Goal: Task Accomplishment & Management: Use online tool/utility

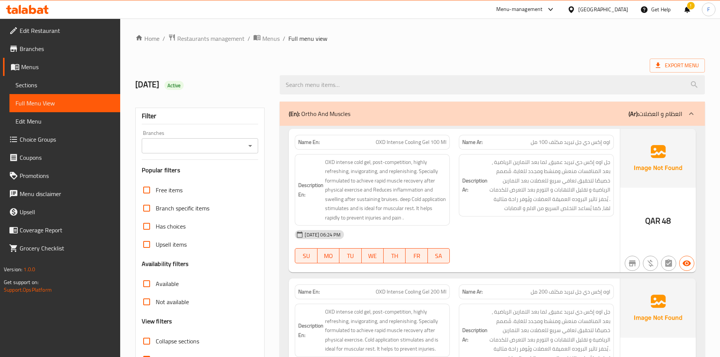
click at [617, 9] on div "Qatar" at bounding box center [603, 9] width 50 height 8
click at [620, 10] on div "Qatar" at bounding box center [603, 9] width 50 height 8
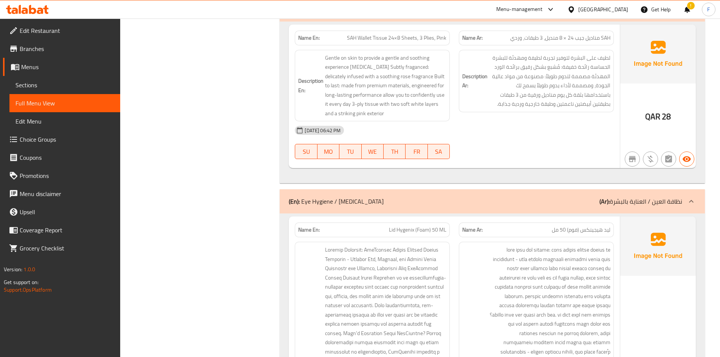
scroll to position [5921, 0]
click at [615, 8] on div "Qatar" at bounding box center [603, 9] width 50 height 8
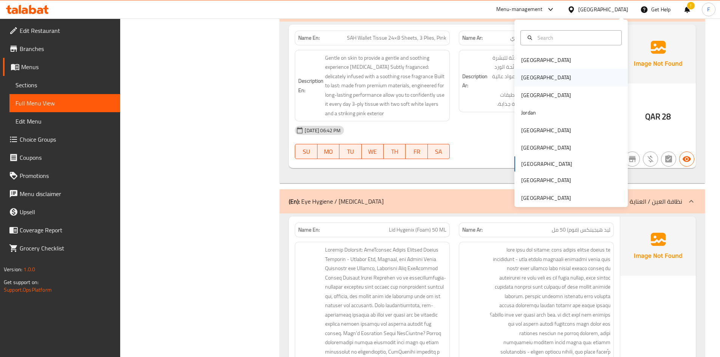
click at [529, 78] on div "[GEOGRAPHIC_DATA]" at bounding box center [546, 77] width 62 height 17
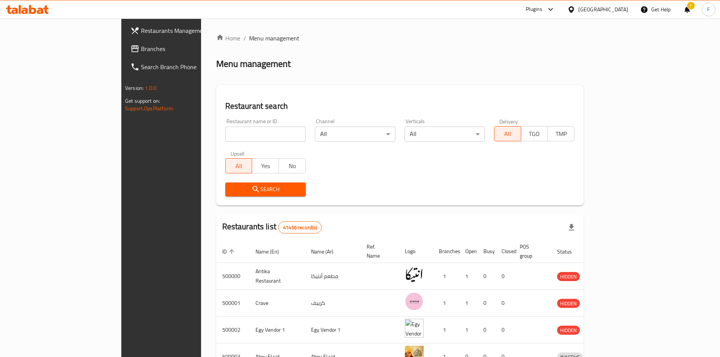
click at [141, 52] on span "Branches" at bounding box center [188, 48] width 94 height 9
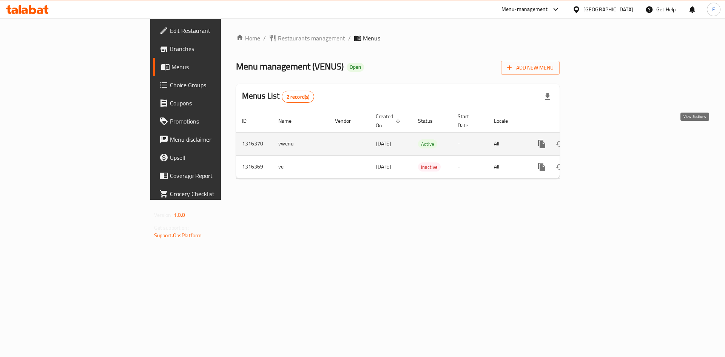
click at [601, 139] on icon "enhanced table" at bounding box center [596, 143] width 9 height 9
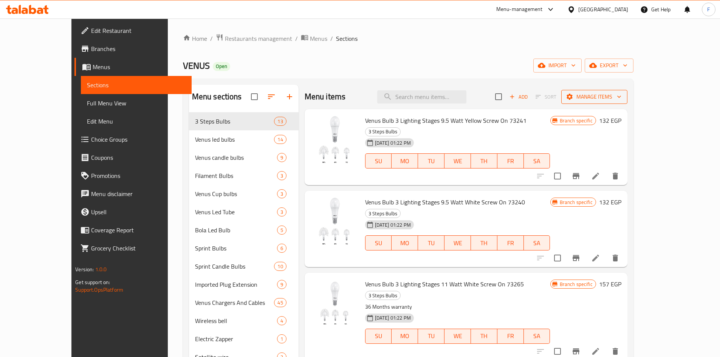
click at [621, 97] on span "Manage items" at bounding box center [594, 96] width 54 height 9
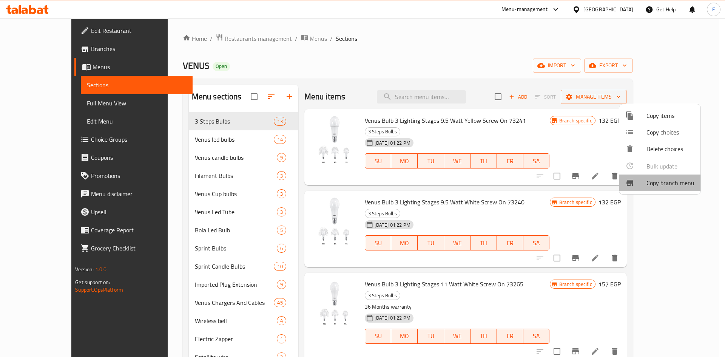
click at [660, 183] on span "Copy branch menu" at bounding box center [671, 182] width 48 height 9
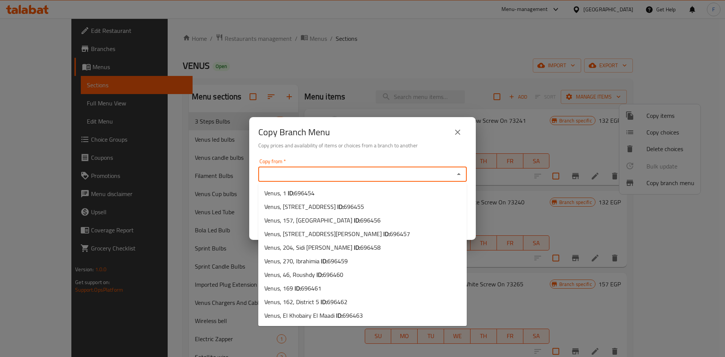
click at [336, 175] on input "Copy from   *" at bounding box center [357, 174] width 192 height 11
paste input "700108"
type input "700108"
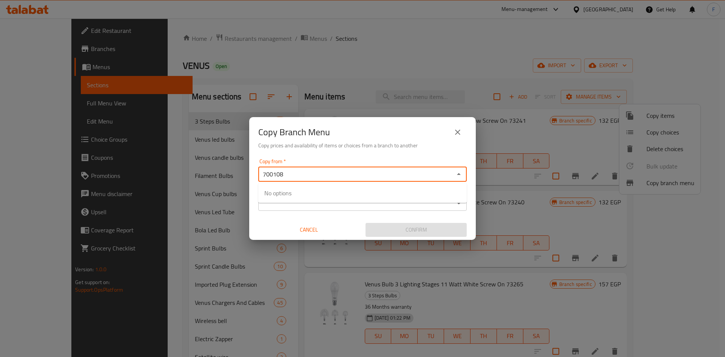
click at [336, 176] on input "700108" at bounding box center [357, 174] width 192 height 11
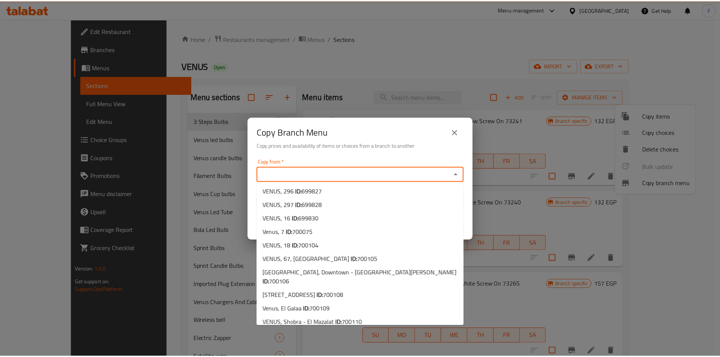
scroll to position [1958, 0]
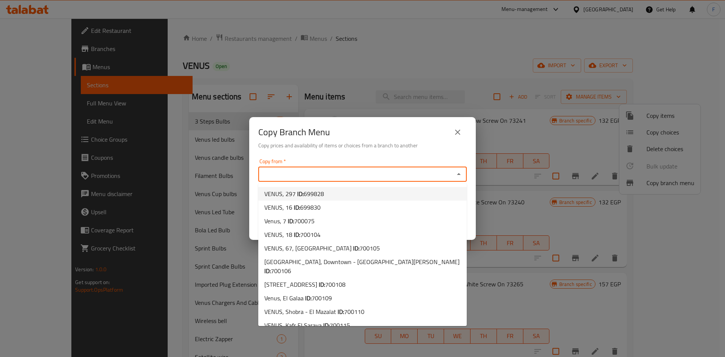
click at [475, 154] on div "Copy Branch Menu Copy prices and availability of items or choices from a branch…" at bounding box center [362, 136] width 227 height 39
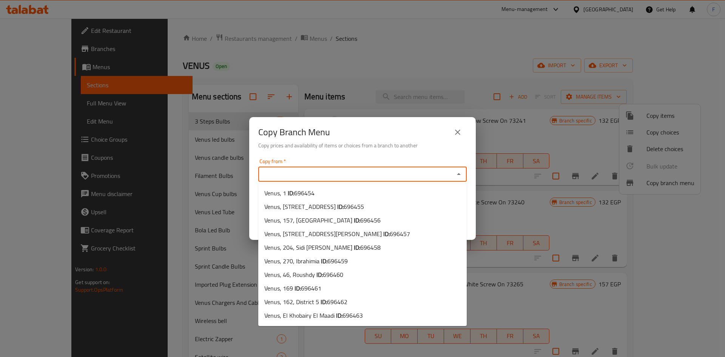
click at [388, 173] on input "Copy from   *" at bounding box center [357, 174] width 192 height 11
paste input "700105"
type input "700105"
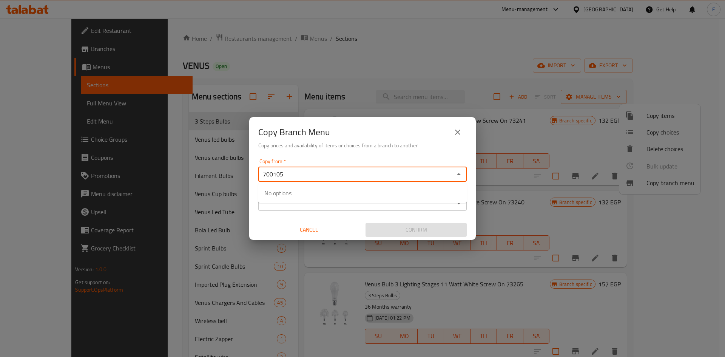
click at [388, 170] on input "700105" at bounding box center [357, 174] width 192 height 11
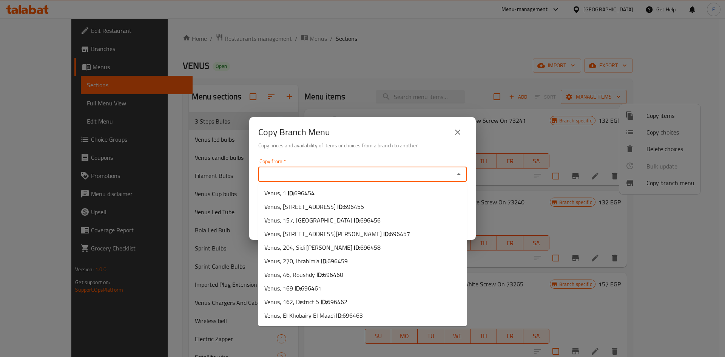
click at [426, 177] on input "Copy from   *" at bounding box center [357, 174] width 192 height 11
paste input "700104"
type input "700104"
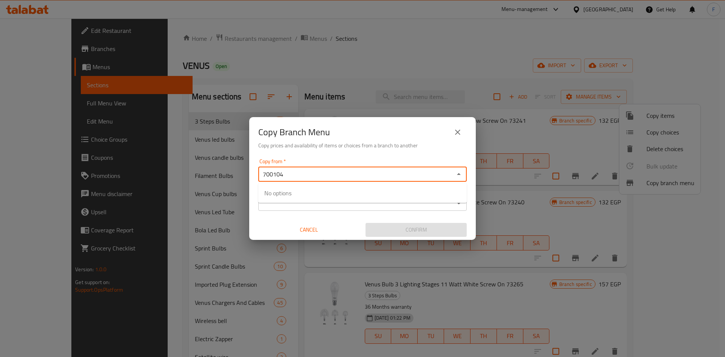
drag, startPoint x: 292, startPoint y: 175, endPoint x: 255, endPoint y: 175, distance: 37.0
click at [255, 175] on div "Copy from   * 700104 Copy from * Copy to   * Copy to * Cancel Confirm" at bounding box center [362, 198] width 227 height 84
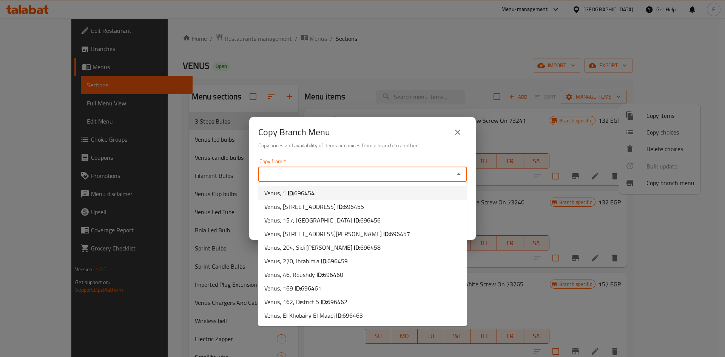
click at [318, 162] on div "Copy from   * Copy from *" at bounding box center [362, 170] width 209 height 23
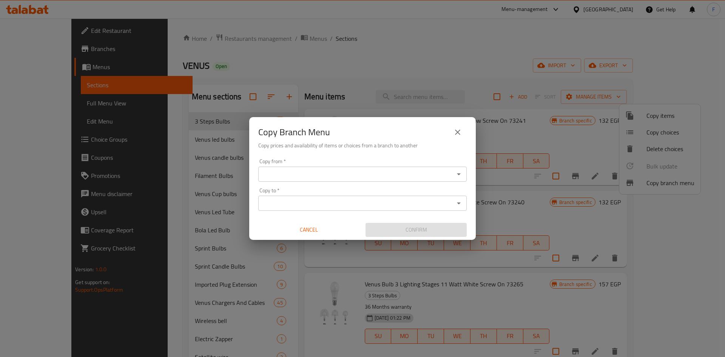
click at [379, 142] on h6 "Copy prices and availability of items or choices from a branch to another" at bounding box center [362, 145] width 209 height 8
click at [460, 133] on icon "close" at bounding box center [457, 132] width 9 height 9
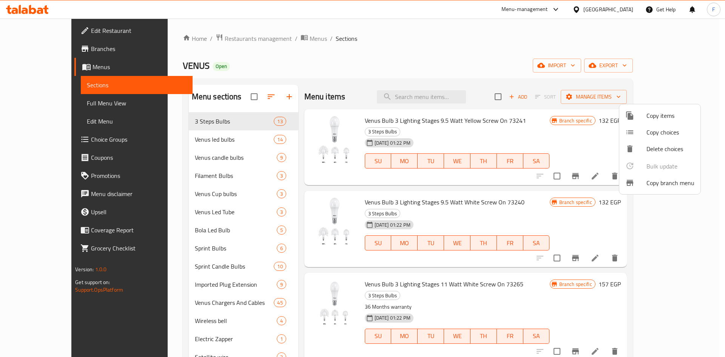
click at [367, 57] on div at bounding box center [362, 178] width 725 height 357
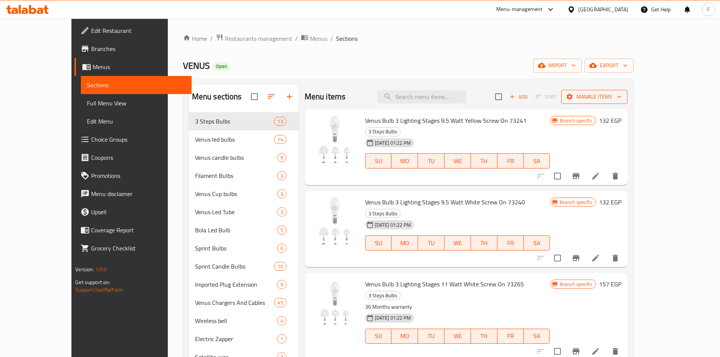
click at [621, 96] on span "Manage items" at bounding box center [594, 96] width 54 height 9
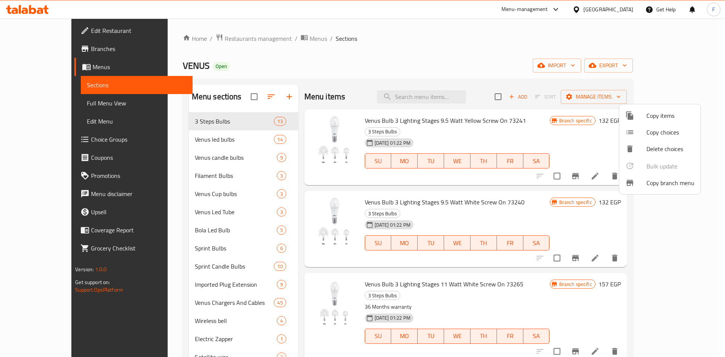
click at [652, 182] on span "Copy branch menu" at bounding box center [671, 182] width 48 height 9
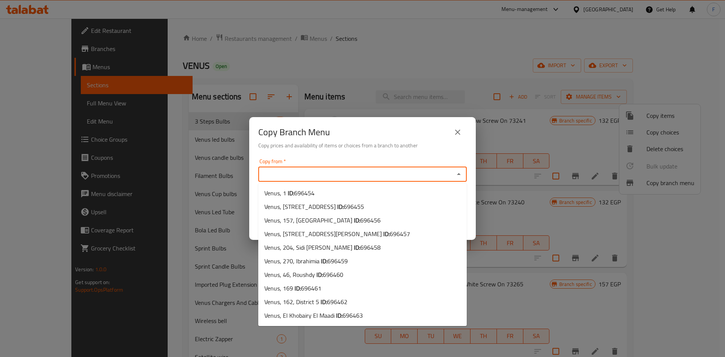
click at [320, 174] on input "Copy from   *" at bounding box center [357, 174] width 192 height 11
paste input "780071"
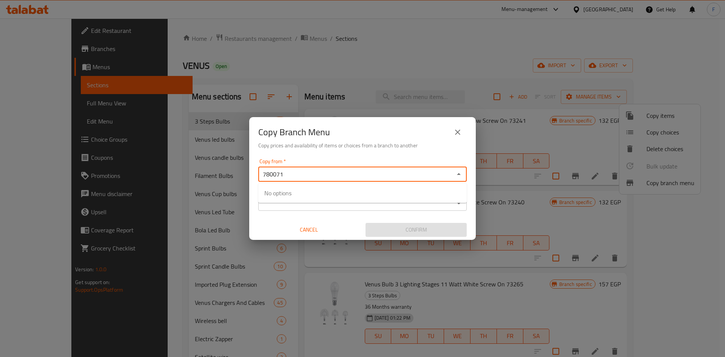
type input "780071"
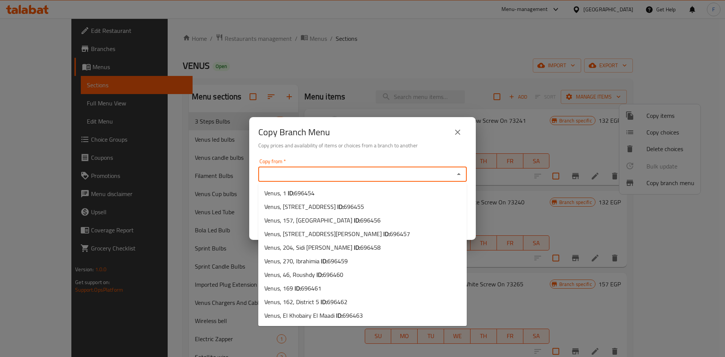
paste input "Hadara 2"
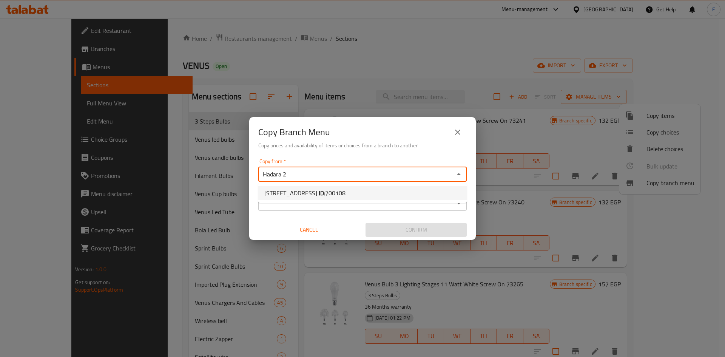
click at [323, 196] on span "[STREET_ADDRESS] ID: 700108" at bounding box center [304, 193] width 81 height 9
type input "[STREET_ADDRESS]"
click at [330, 198] on input "Copy to   *" at bounding box center [357, 203] width 192 height 11
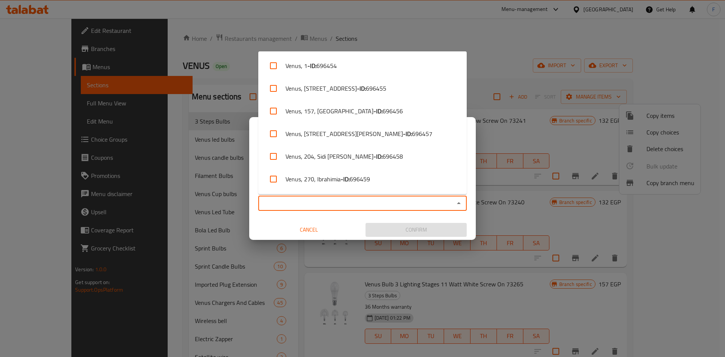
paste input "780071"
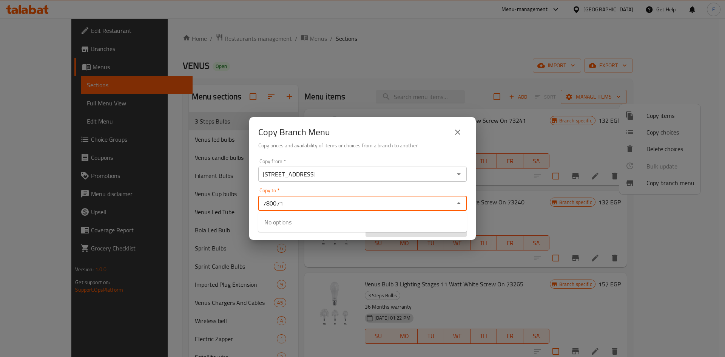
type input "780071"
paste input "780071"
type input "780071"
type input "V"
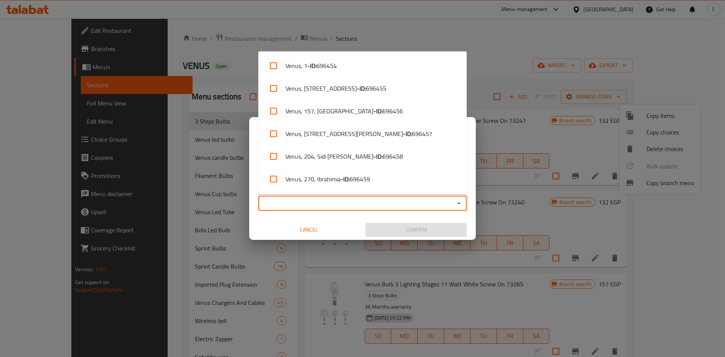
paste input "699773"
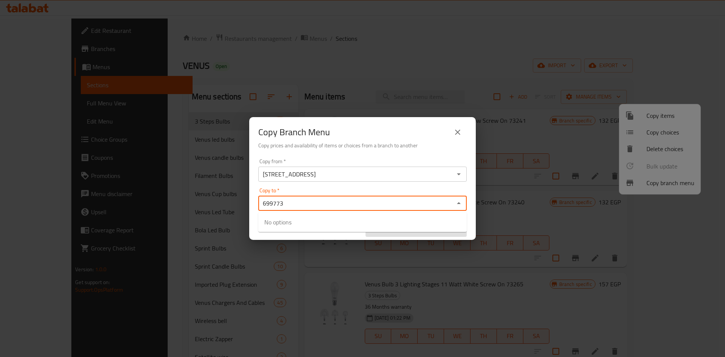
type input "699773"
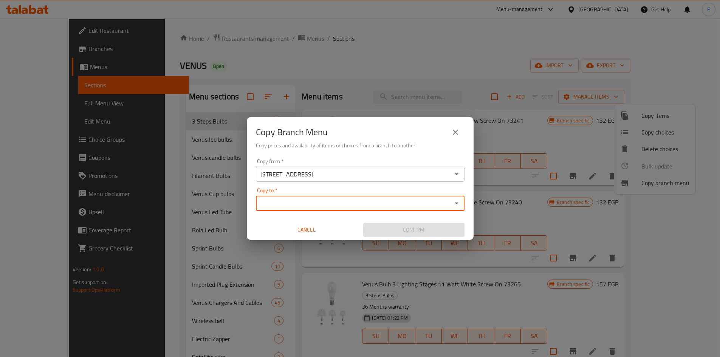
click at [366, 205] on input "Copy to   *" at bounding box center [354, 203] width 192 height 11
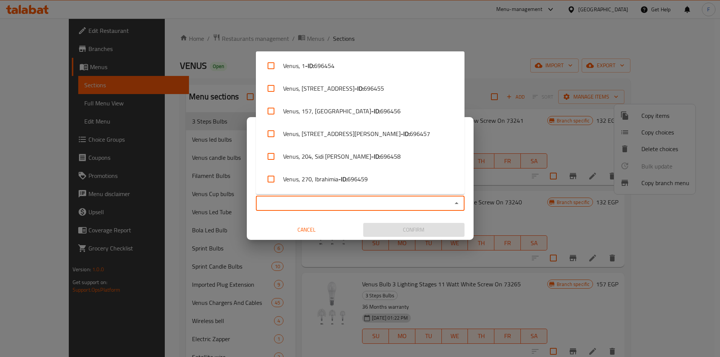
paste input "699773"
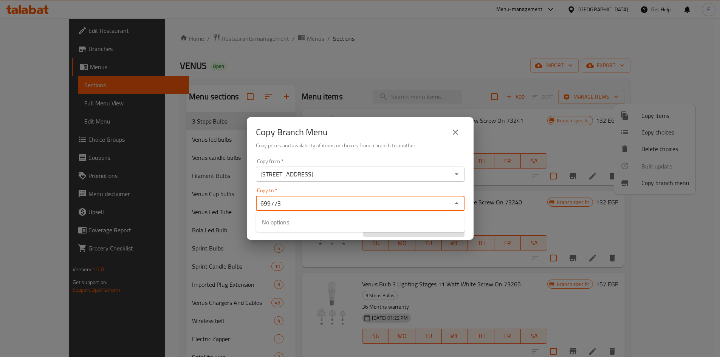
drag, startPoint x: 366, startPoint y: 205, endPoint x: 238, endPoint y: 199, distance: 127.5
click at [238, 199] on div "Copy Branch Menu Copy prices and availability of items or choices from a branch…" at bounding box center [360, 178] width 720 height 357
paste input "text"
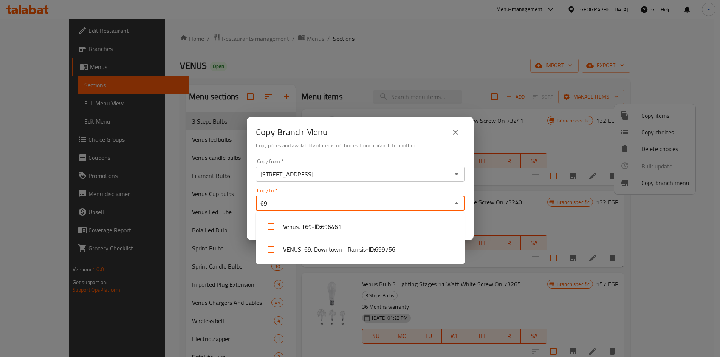
type input "6"
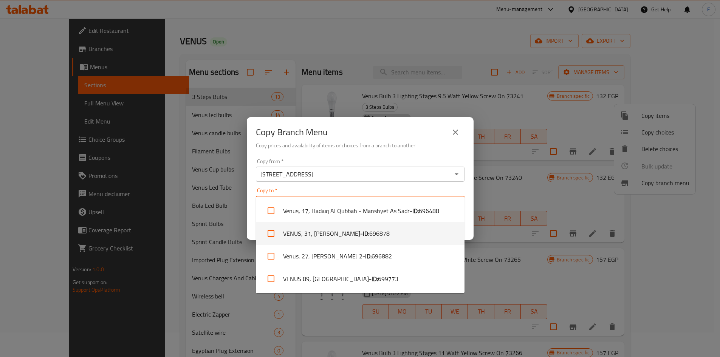
scroll to position [38, 0]
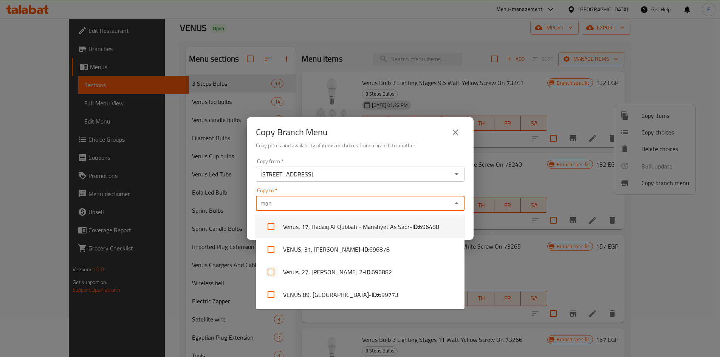
type input "man"
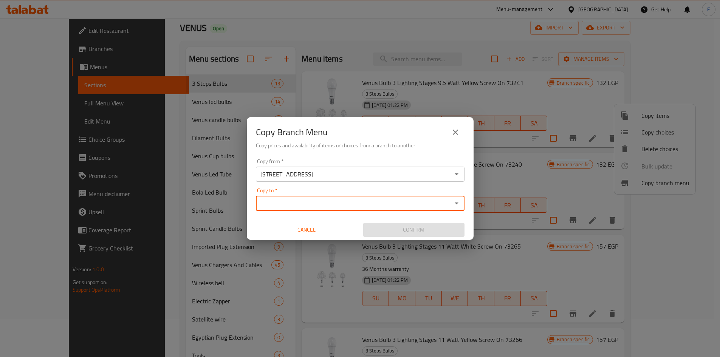
click at [330, 202] on input "Copy to   *" at bounding box center [354, 203] width 192 height 11
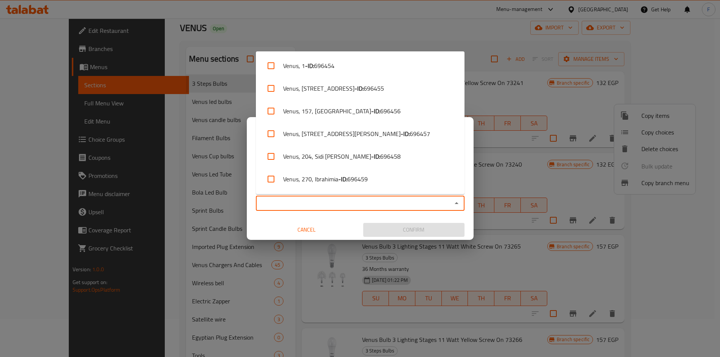
paste input "District"
type input "District"
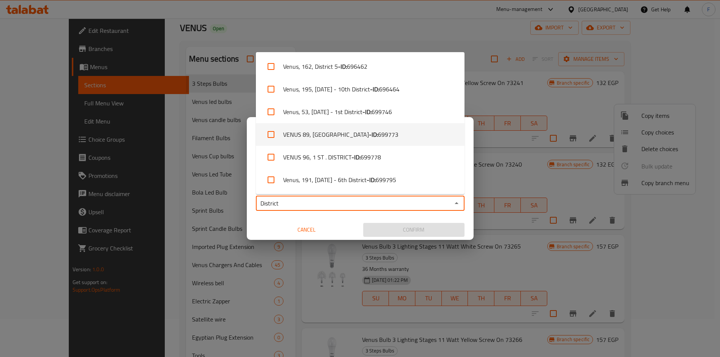
click at [335, 136] on li "VENUS 89, [GEOGRAPHIC_DATA] - ID: 699773" at bounding box center [360, 134] width 209 height 23
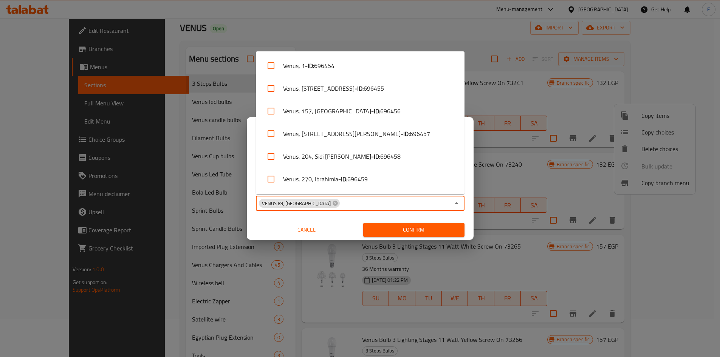
scroll to position [1947, 0]
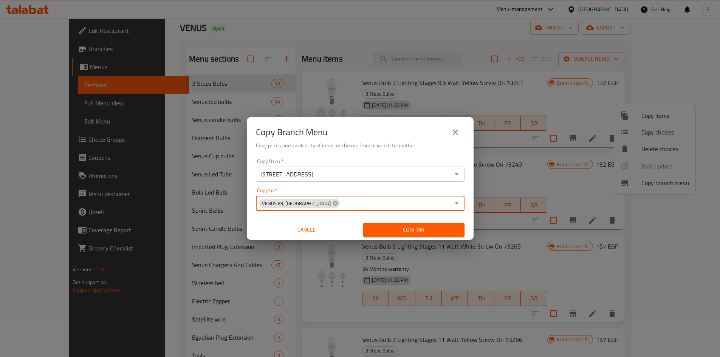
click at [356, 201] on input "Copy to   *" at bounding box center [394, 203] width 109 height 11
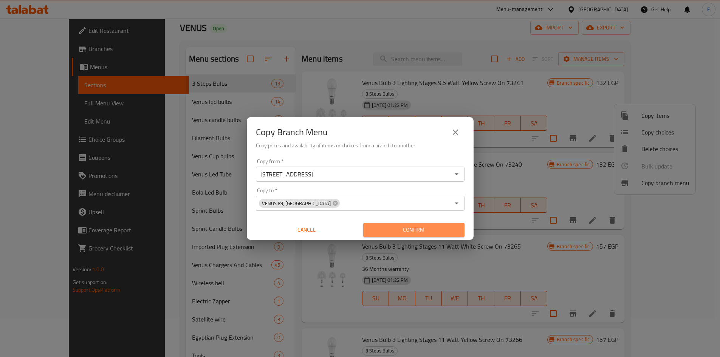
click at [404, 230] on span "Confirm" at bounding box center [413, 229] width 89 height 9
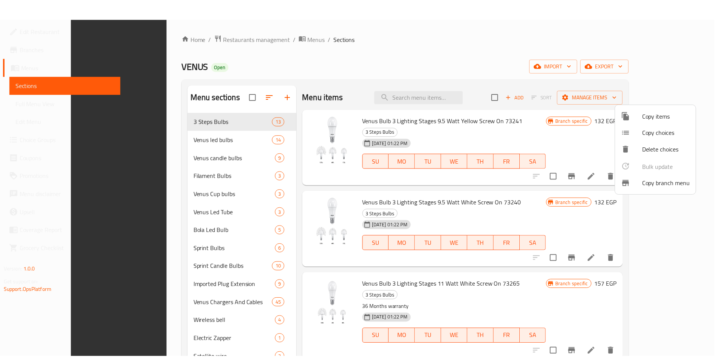
scroll to position [106, 0]
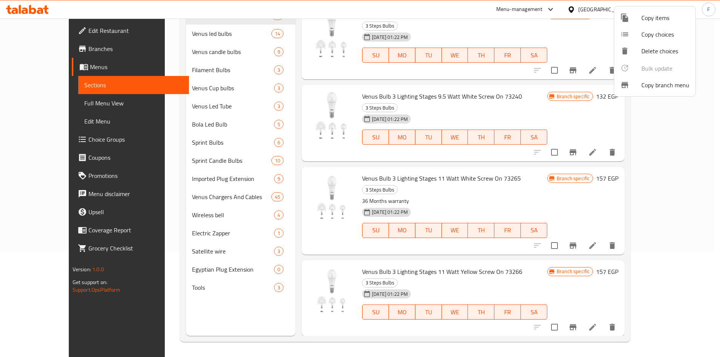
click at [39, 48] on div at bounding box center [360, 178] width 720 height 357
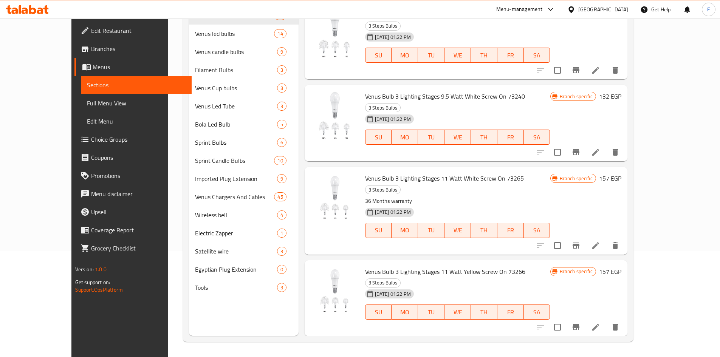
scroll to position [0, 0]
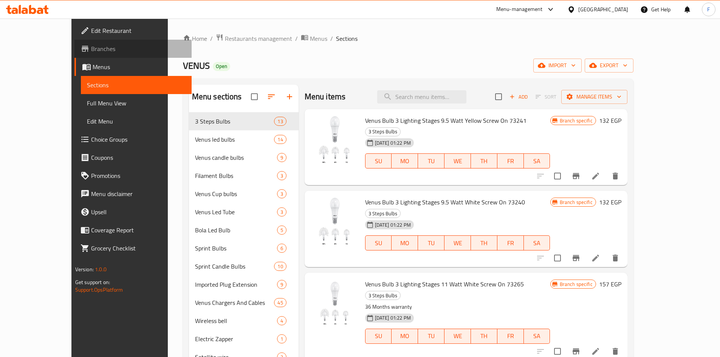
click at [91, 50] on span "Branches" at bounding box center [138, 48] width 94 height 9
